Goal: Information Seeking & Learning: Learn about a topic

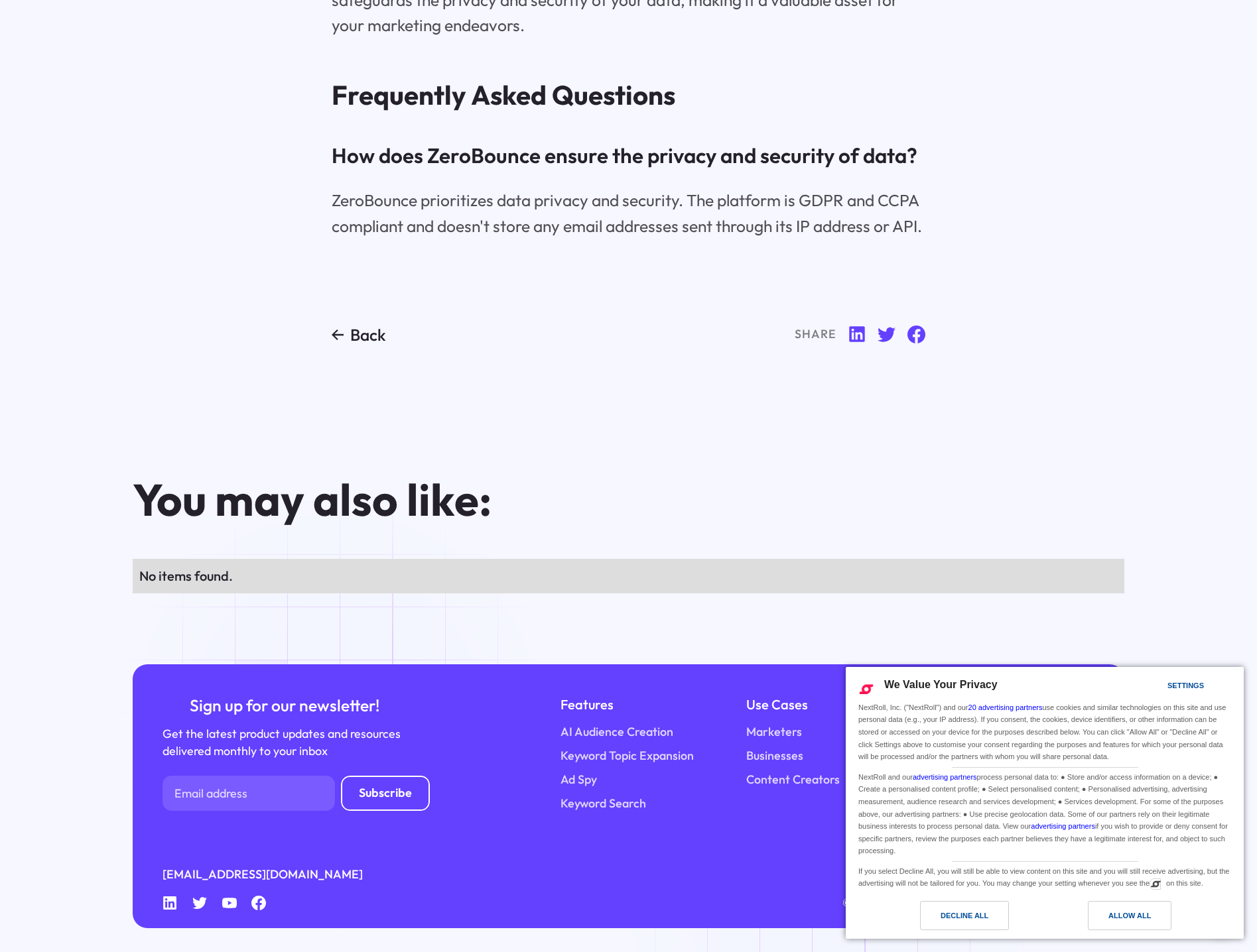
scroll to position [6638, 0]
click at [958, 916] on div "Decline All" at bounding box center [964, 915] width 47 height 15
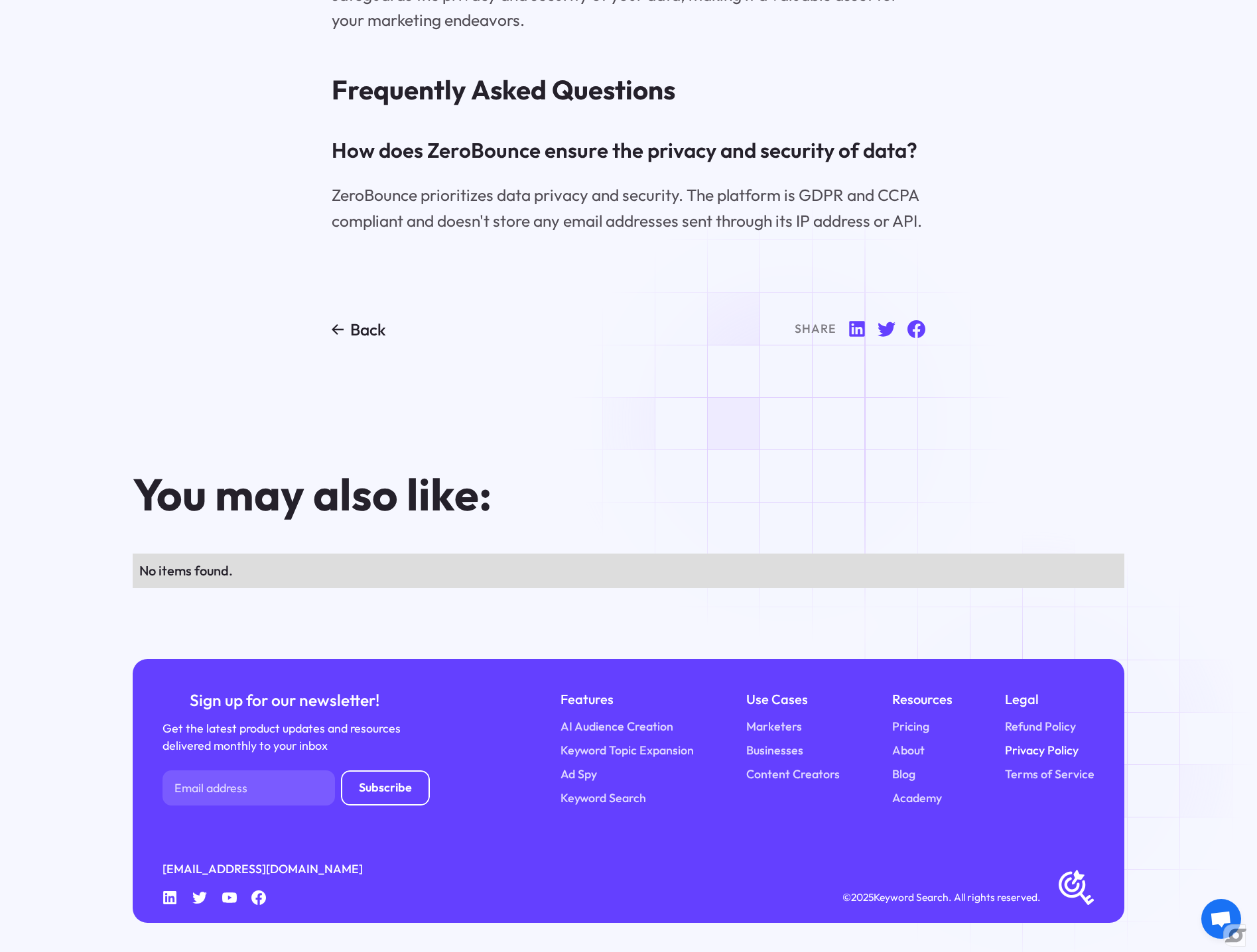
click at [1041, 753] on link "Privacy Policy" at bounding box center [1041, 751] width 73 height 18
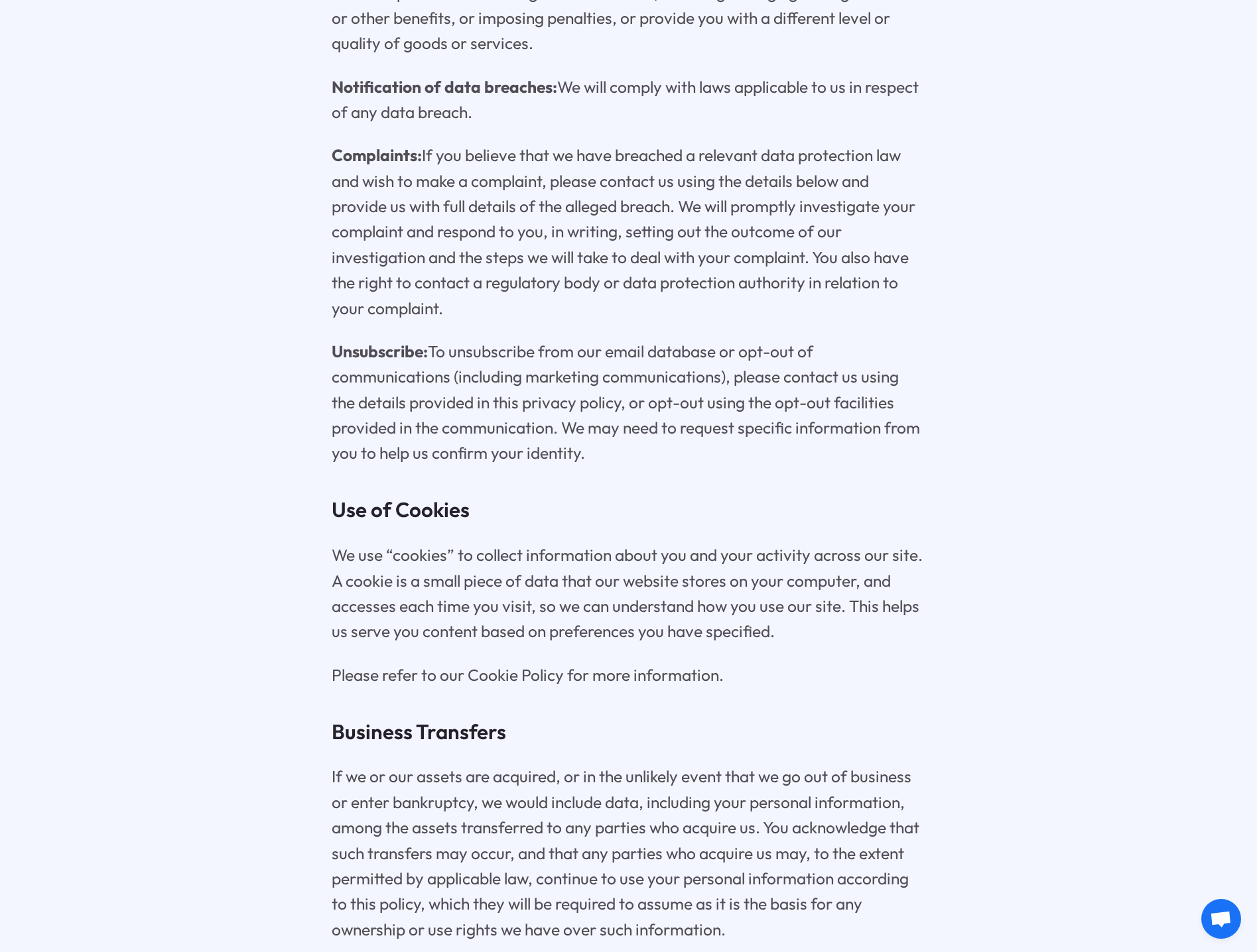
scroll to position [6773, 0]
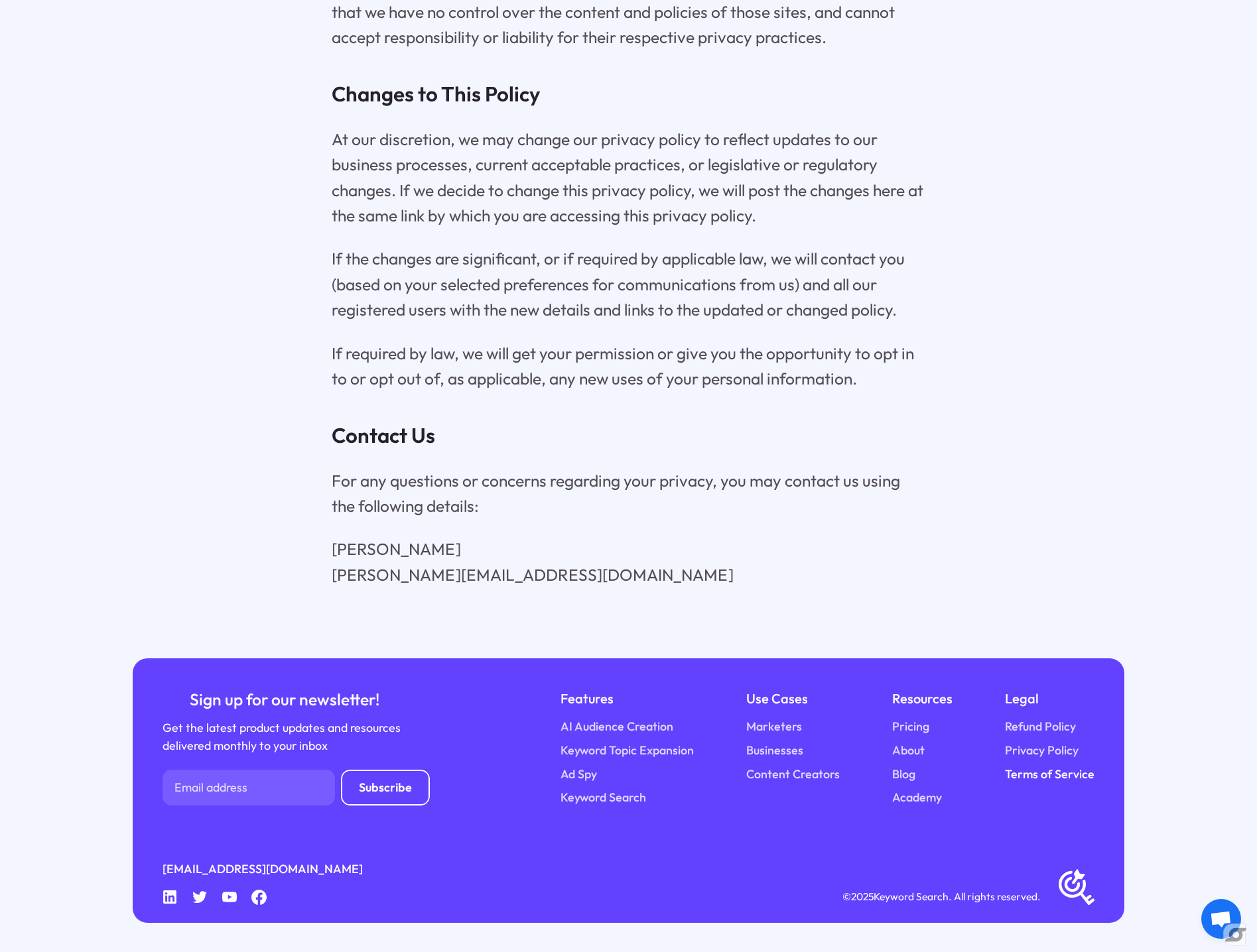
click at [1043, 773] on link "Terms of Service" at bounding box center [1049, 775] width 90 height 18
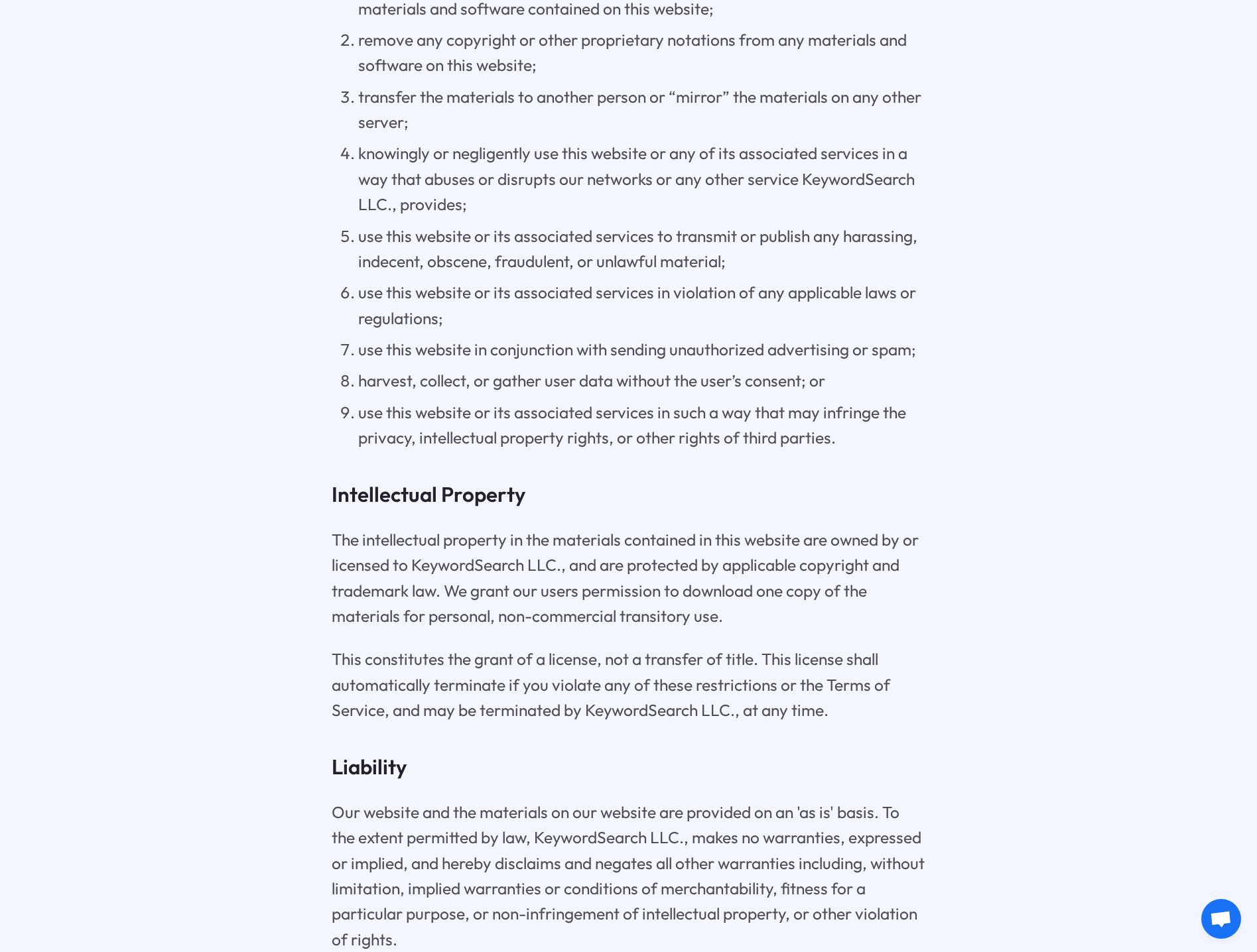
scroll to position [1622, 0]
